Goal: Navigation & Orientation: Find specific page/section

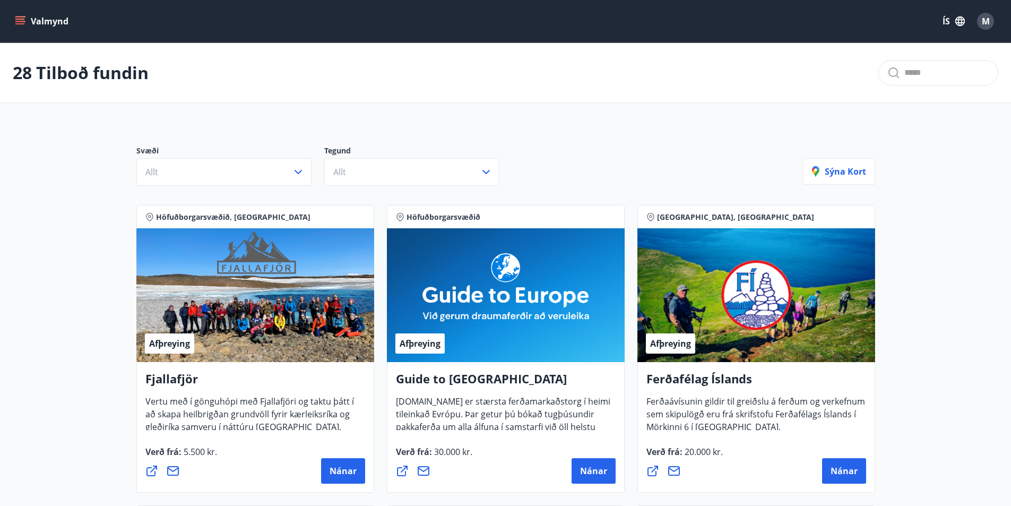
click at [18, 23] on icon "menu" at bounding box center [20, 23] width 10 height 1
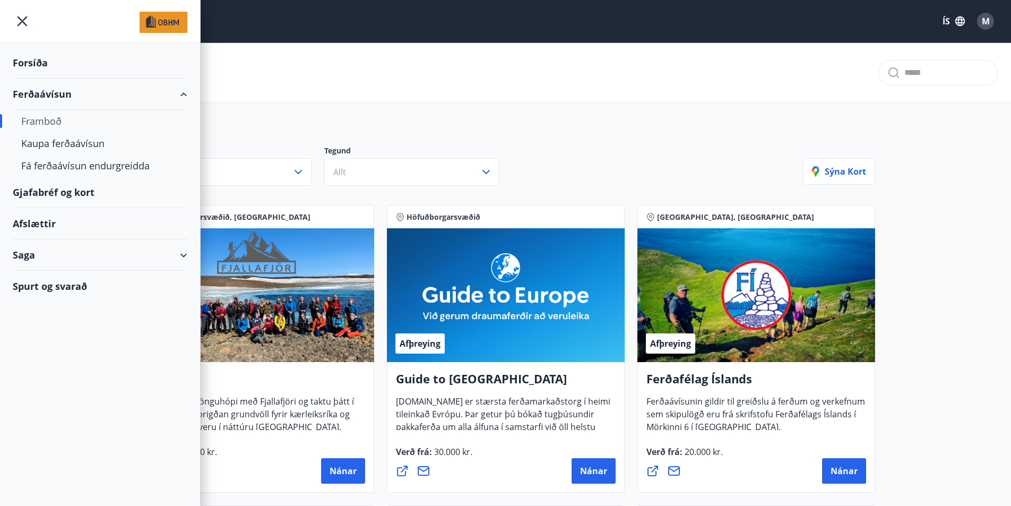
click at [54, 190] on div "Gjafabréf og kort" at bounding box center [100, 192] width 175 height 31
click at [23, 25] on icon "menu" at bounding box center [22, 21] width 19 height 19
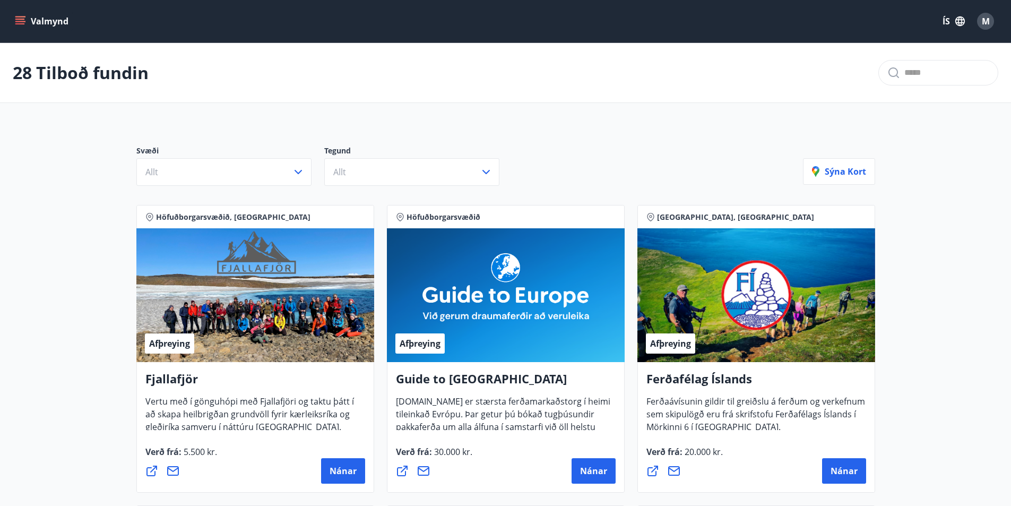
click at [44, 25] on button "Valmynd" at bounding box center [43, 21] width 60 height 19
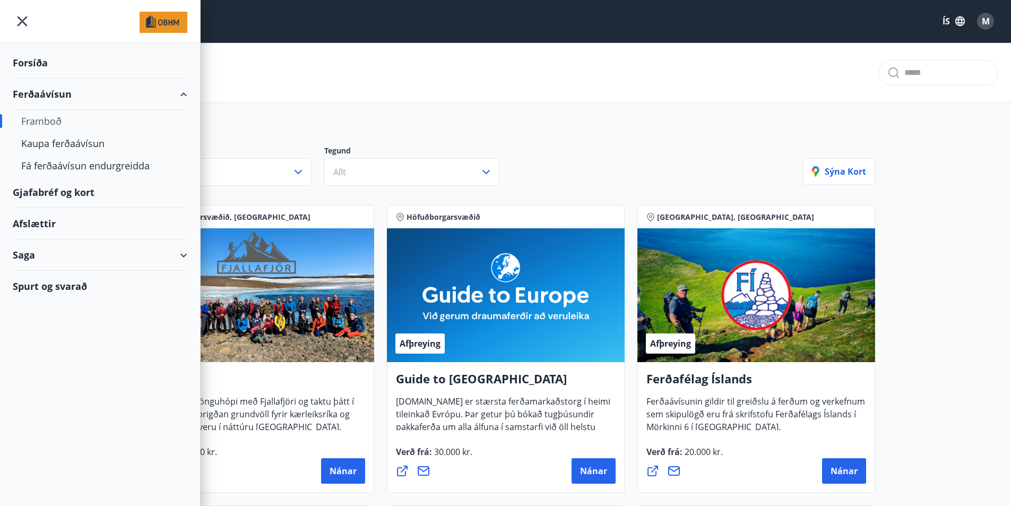
click at [70, 195] on div "Gjafabréf og kort" at bounding box center [100, 192] width 175 height 31
click at [984, 19] on span "M" at bounding box center [986, 21] width 8 height 12
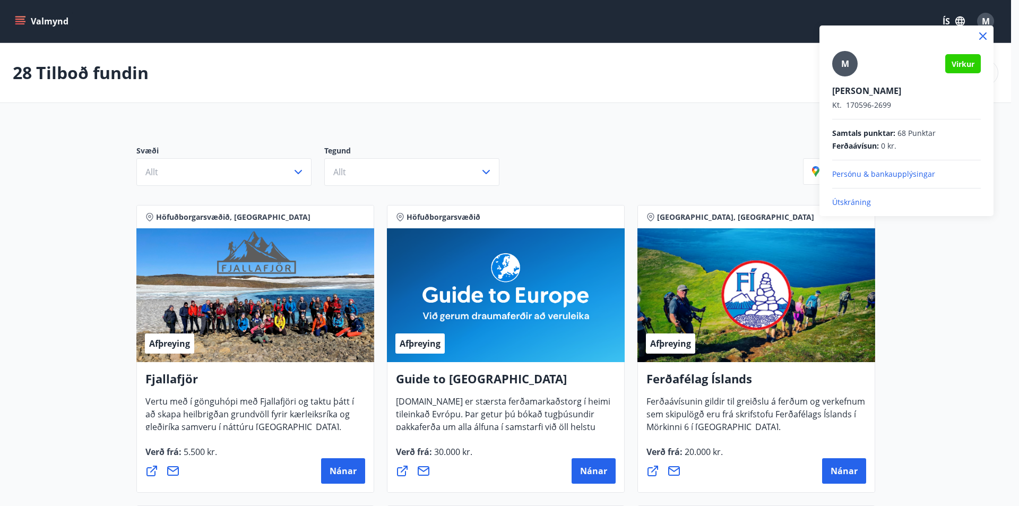
click at [878, 172] on p "Persónu & bankaupplýsingar" at bounding box center [906, 174] width 149 height 11
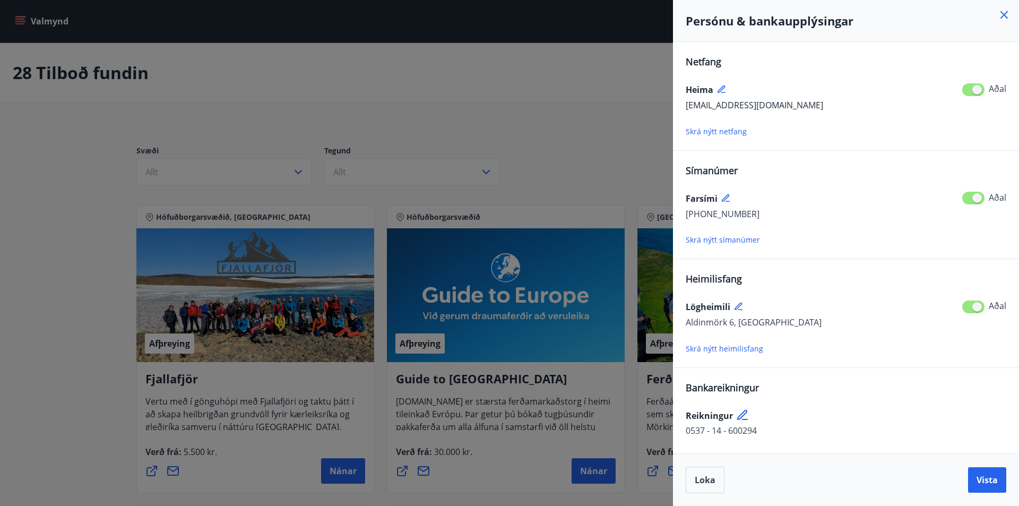
click at [372, 143] on div at bounding box center [509, 253] width 1019 height 506
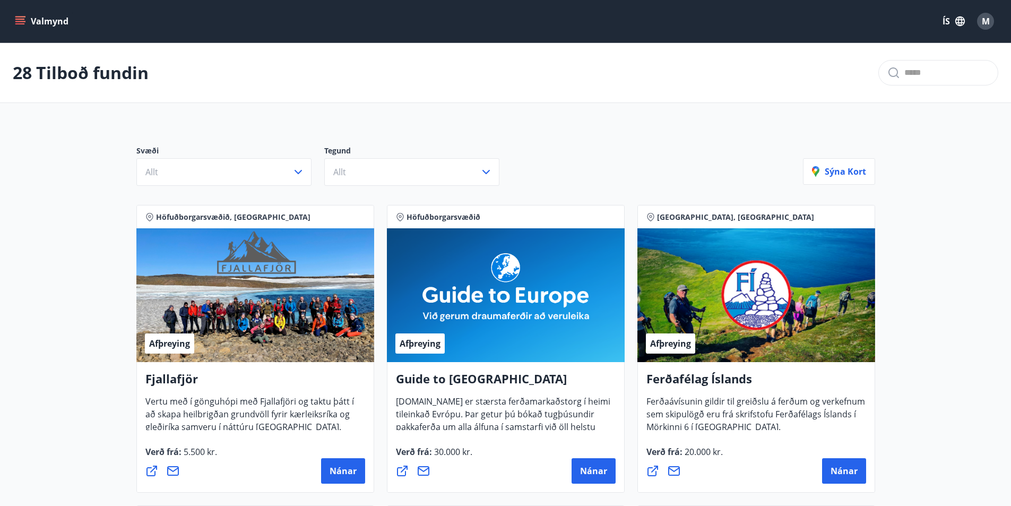
click at [31, 22] on button "Valmynd" at bounding box center [43, 21] width 60 height 19
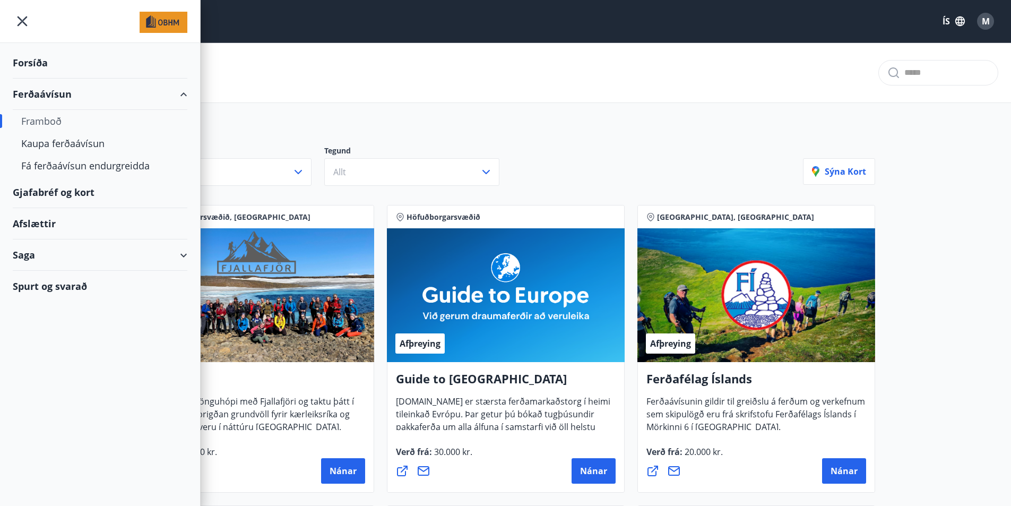
click at [36, 67] on div "Forsíða" at bounding box center [100, 62] width 175 height 31
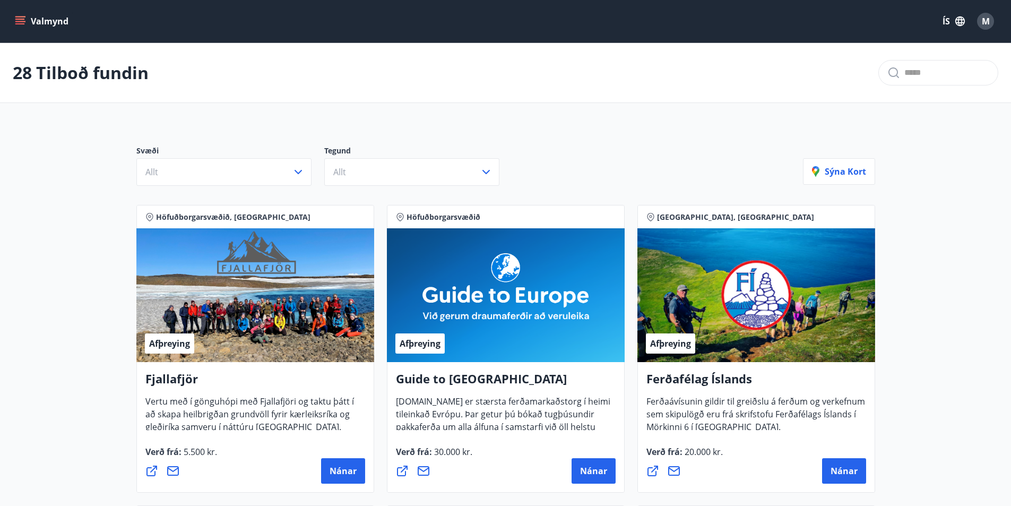
click at [57, 21] on button "Valmynd" at bounding box center [43, 21] width 60 height 19
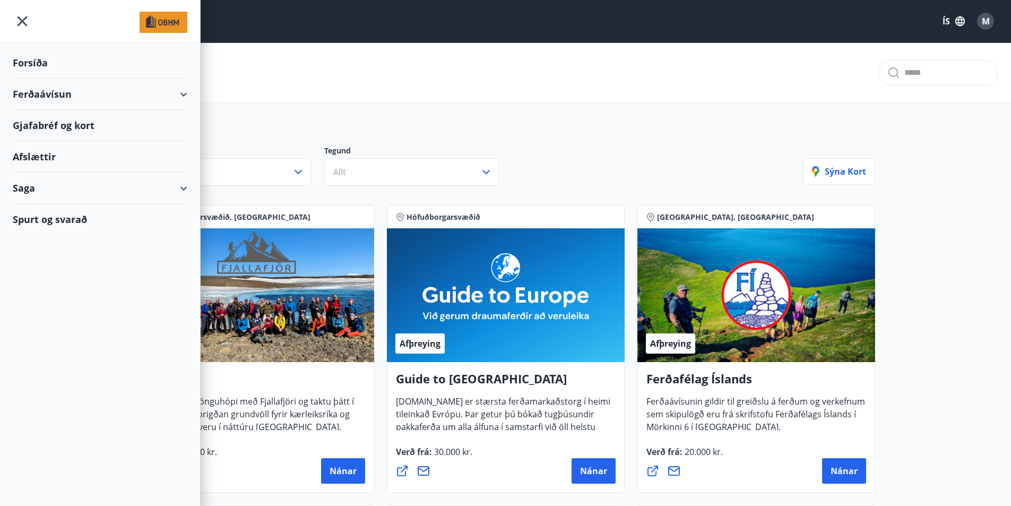
click at [55, 157] on div "Afslættir" at bounding box center [100, 156] width 175 height 31
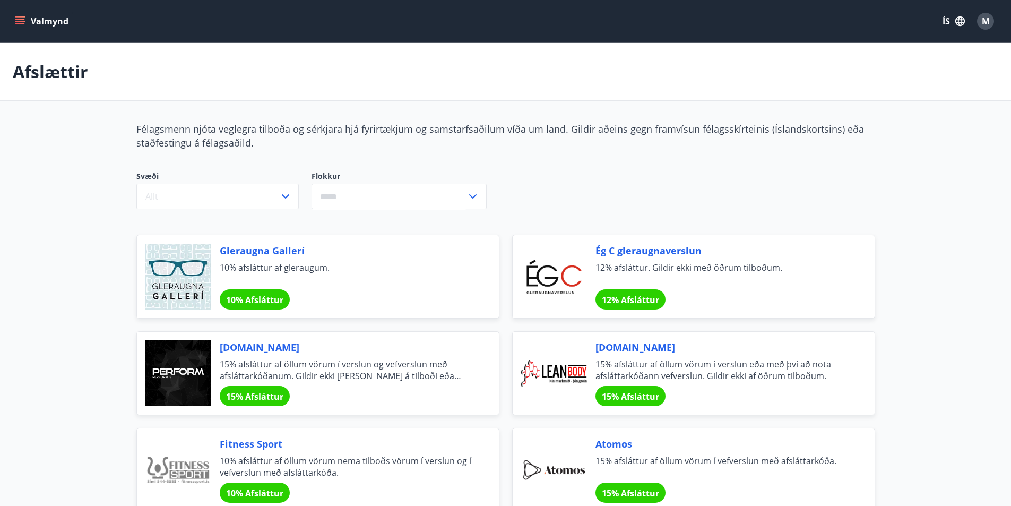
click at [47, 74] on p "Afslættir" at bounding box center [50, 71] width 75 height 23
click at [33, 23] on button "Valmynd" at bounding box center [43, 21] width 60 height 19
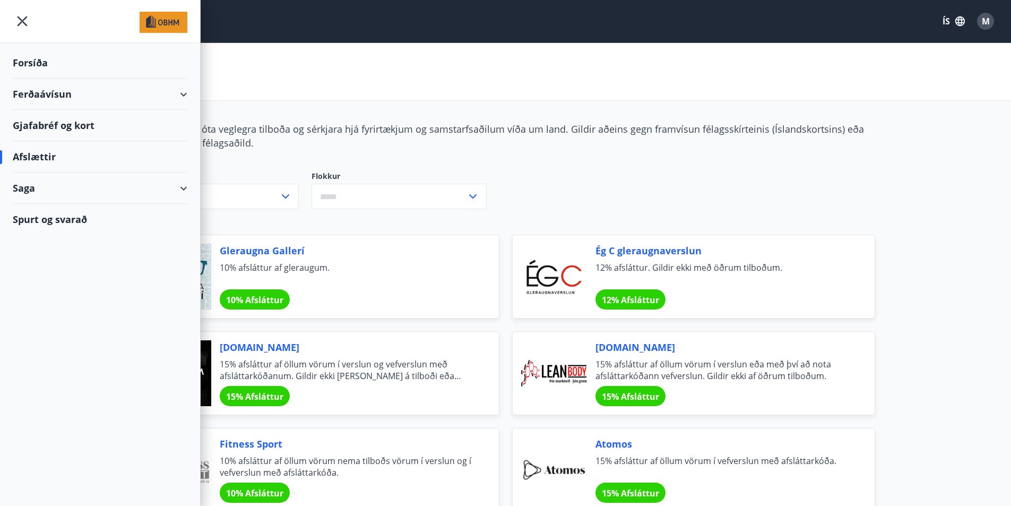
click at [83, 131] on div "Gjafabréf og kort" at bounding box center [100, 125] width 175 height 31
